Goal: Information Seeking & Learning: Learn about a topic

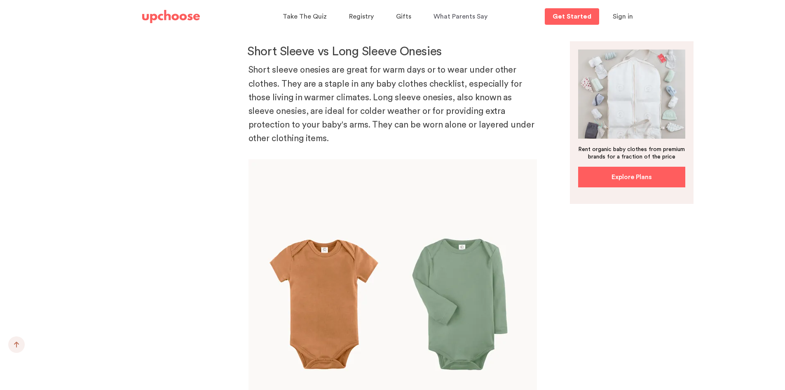
scroll to position [1690, 0]
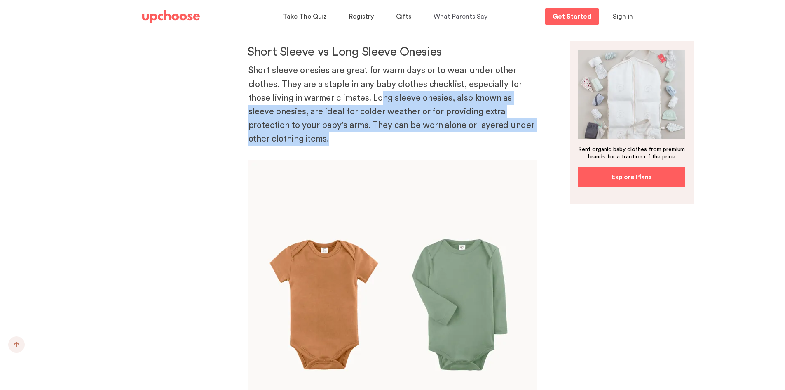
drag, startPoint x: 318, startPoint y: 139, endPoint x: 384, endPoint y: 100, distance: 77.1
click at [384, 100] on p "Short sleeve onesies are great for warm days or to wear under other clothes. Th…" at bounding box center [393, 111] width 289 height 96
click at [395, 137] on p "Short sleeve onesies are great for warm days or to wear under other clothes. Th…" at bounding box center [393, 111] width 289 height 96
drag, startPoint x: 316, startPoint y: 142, endPoint x: 291, endPoint y: 105, distance: 44.8
click at [291, 105] on p "Short sleeve onesies are great for warm days or to wear under other clothes. Th…" at bounding box center [393, 111] width 289 height 96
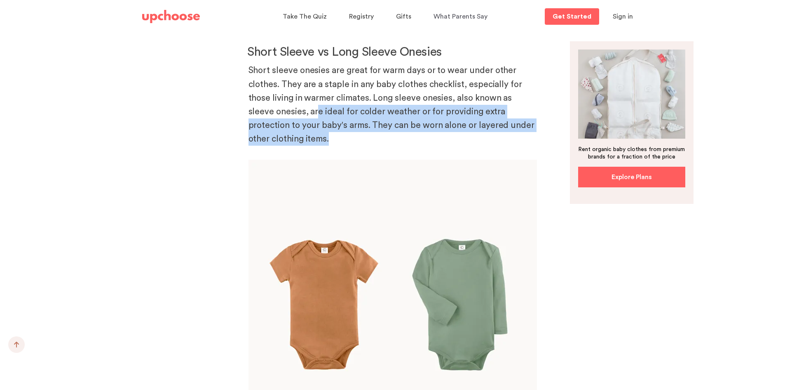
click at [291, 105] on p "Short sleeve onesies are great for warm days or to wear under other clothes. Th…" at bounding box center [393, 111] width 289 height 96
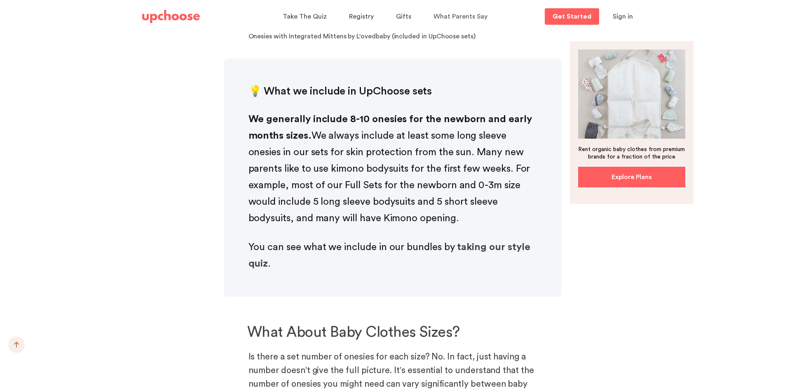
scroll to position [2968, 0]
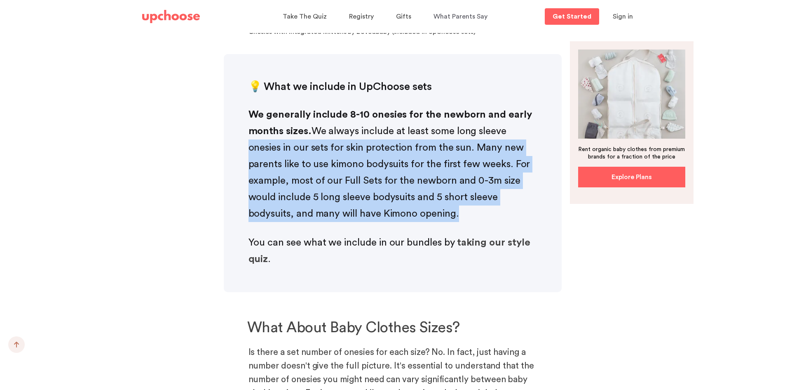
drag, startPoint x: 478, startPoint y: 206, endPoint x: 381, endPoint y: 165, distance: 105.0
click at [264, 146] on p "We generally include 8-10 onesies for the newborn and early months sizes. We al…" at bounding box center [393, 164] width 289 height 116
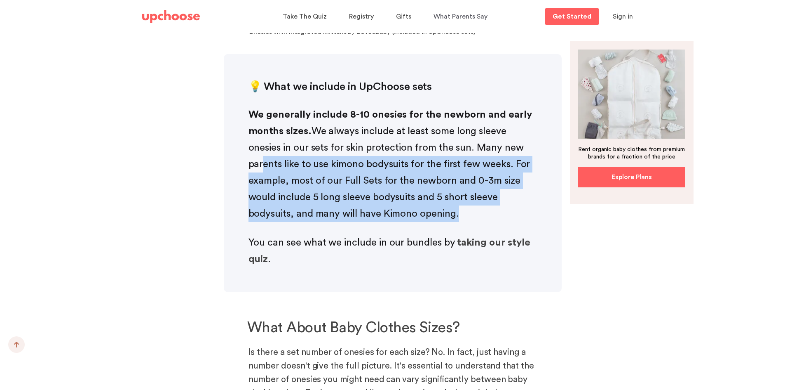
click at [493, 197] on p "We generally include 8-10 onesies for the newborn and early months sizes. We al…" at bounding box center [393, 164] width 289 height 116
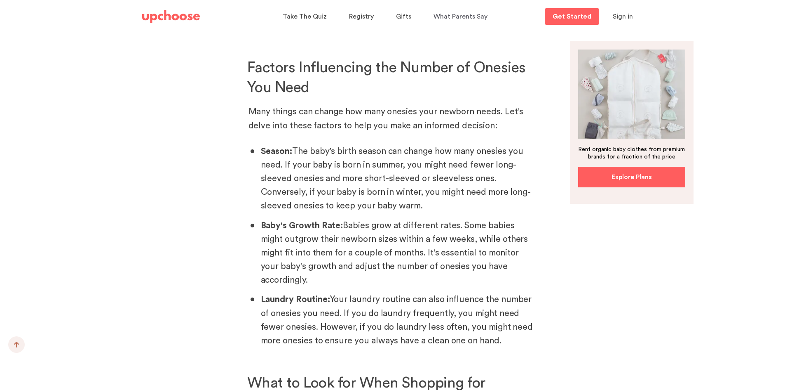
scroll to position [4370, 0]
